Goal: Information Seeking & Learning: Learn about a topic

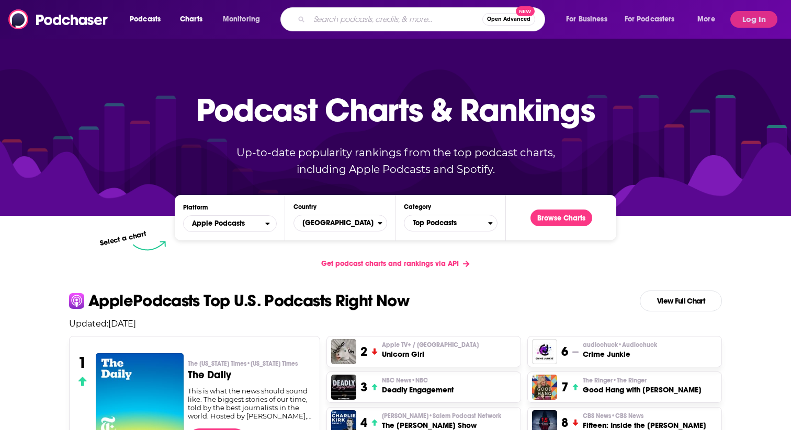
click at [348, 21] on input "Search podcasts, credits, & more..." at bounding box center [395, 19] width 173 height 17
type input "t"
type input "Travel Squad"
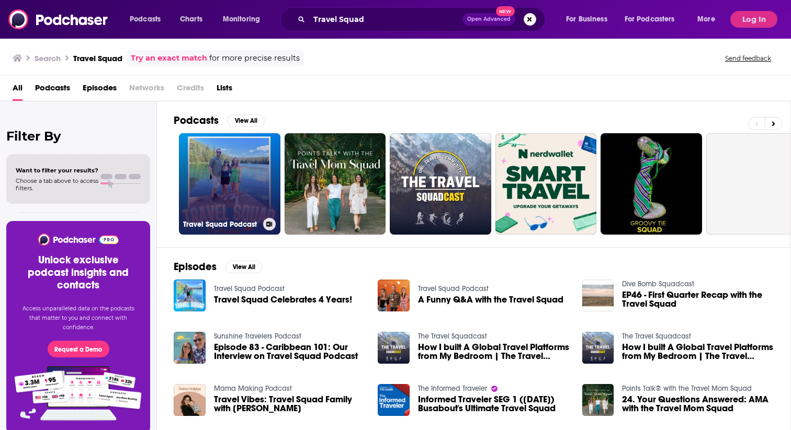
click at [202, 156] on link "Travel Squad Podcast" at bounding box center [229, 183] width 101 height 101
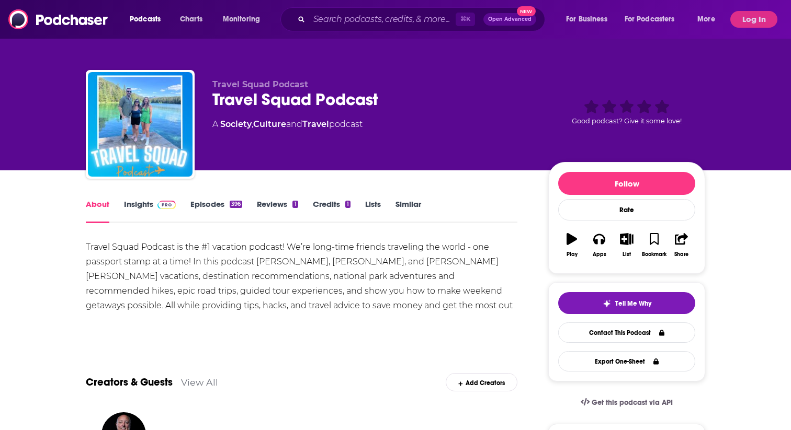
click at [134, 209] on link "Insights" at bounding box center [150, 211] width 52 height 24
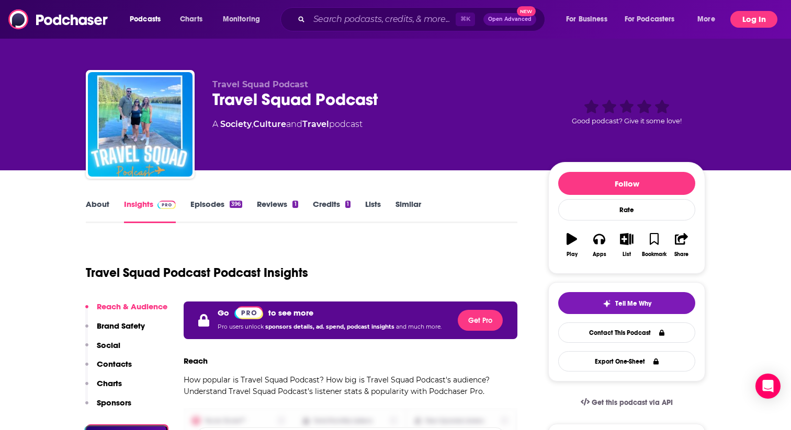
click at [753, 17] on button "Log In" at bounding box center [753, 19] width 47 height 17
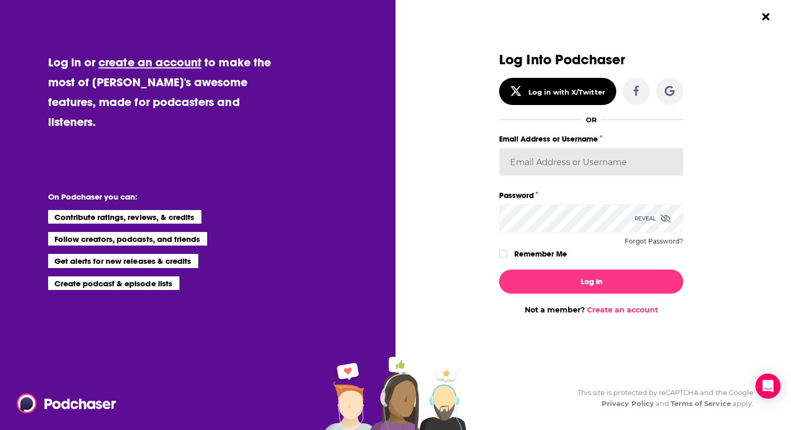
click at [573, 153] on input "Email Address or Username" at bounding box center [591, 162] width 184 height 28
type input "[EMAIL_ADDRESS][DOMAIN_NAME]"
click at [471, 186] on div "Dialog" at bounding box center [407, 183] width 184 height 263
click at [612, 164] on input "[EMAIL_ADDRESS][DOMAIN_NAME]" at bounding box center [591, 162] width 184 height 28
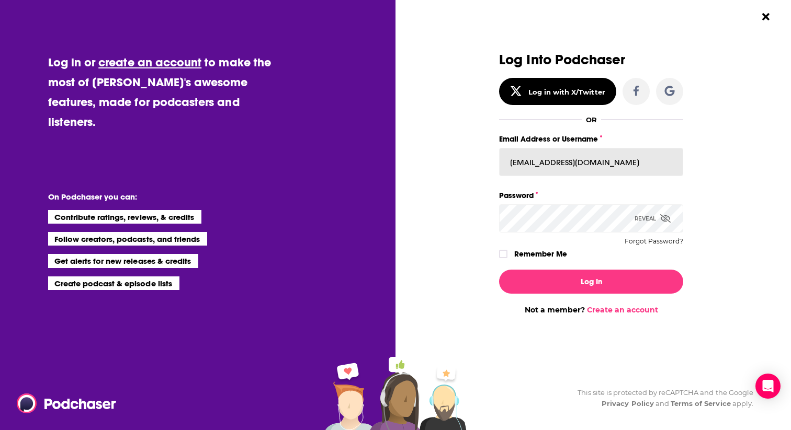
click at [612, 164] on input "[EMAIL_ADDRESS][DOMAIN_NAME]" at bounding box center [591, 162] width 184 height 28
paste input "[EMAIL_ADDRESS][DOMAIN_NAME]"
type input "[EMAIL_ADDRESS][DOMAIN_NAME]"
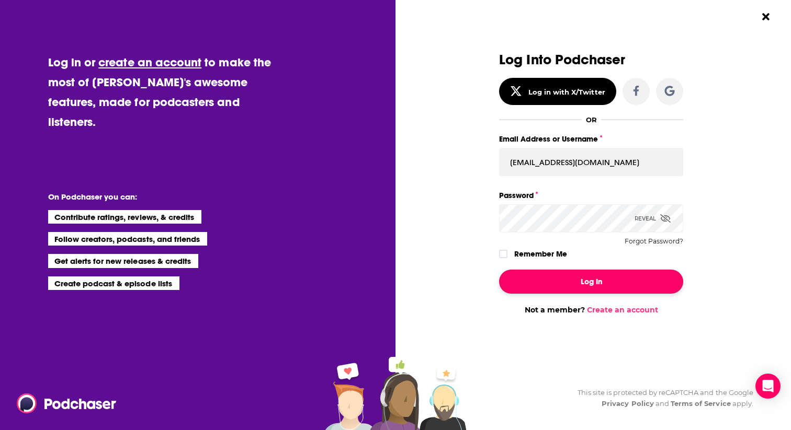
click at [562, 285] on button "Log In" at bounding box center [591, 282] width 184 height 24
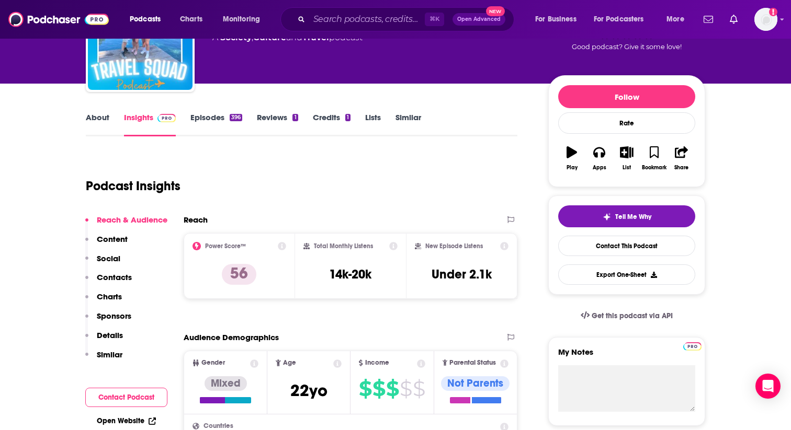
scroll to position [85, 0]
